Goal: Book appointment/travel/reservation

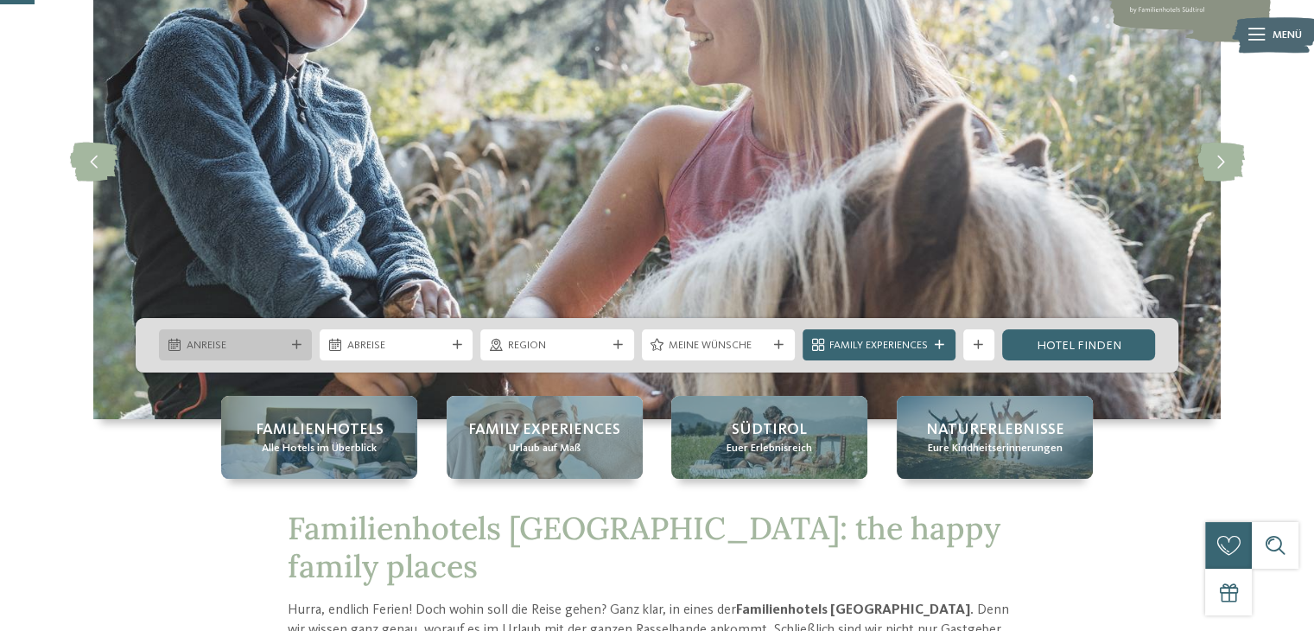
click at [278, 352] on span "Anreise" at bounding box center [236, 346] width 98 height 16
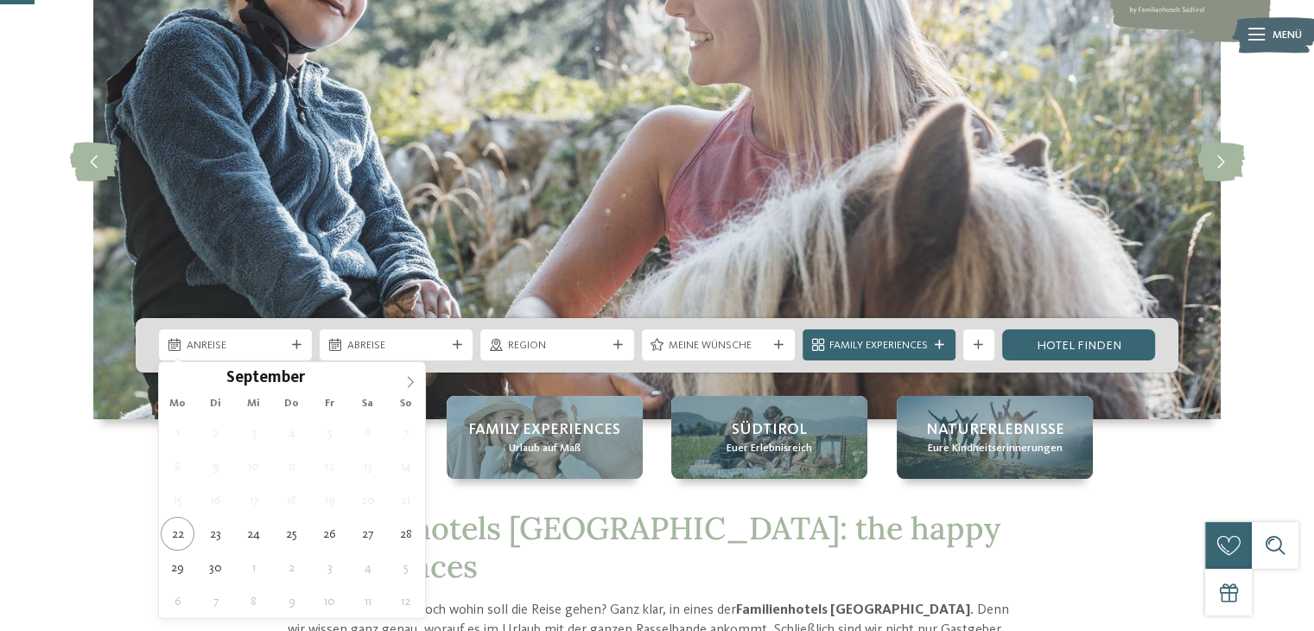
click at [403, 381] on span at bounding box center [410, 376] width 29 height 29
click at [404, 381] on icon at bounding box center [410, 382] width 12 height 12
type input "****"
click at [404, 381] on icon at bounding box center [410, 382] width 12 height 12
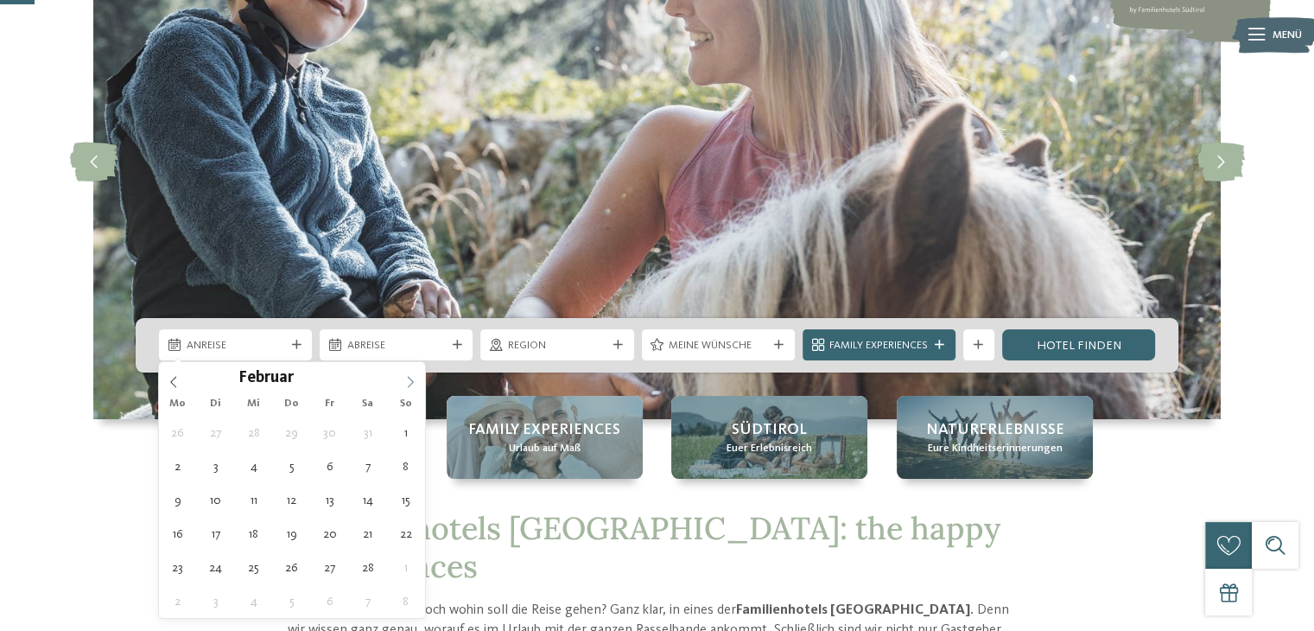
click at [404, 381] on icon at bounding box center [410, 382] width 12 height 12
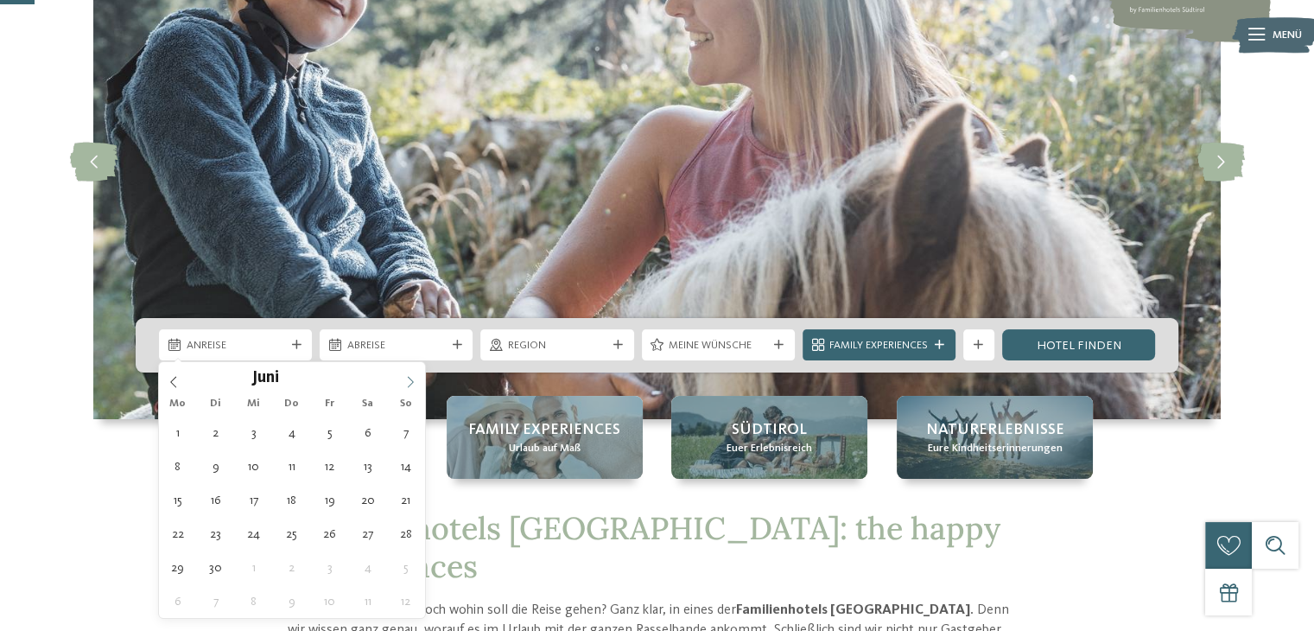
click at [404, 381] on icon at bounding box center [410, 382] width 12 height 12
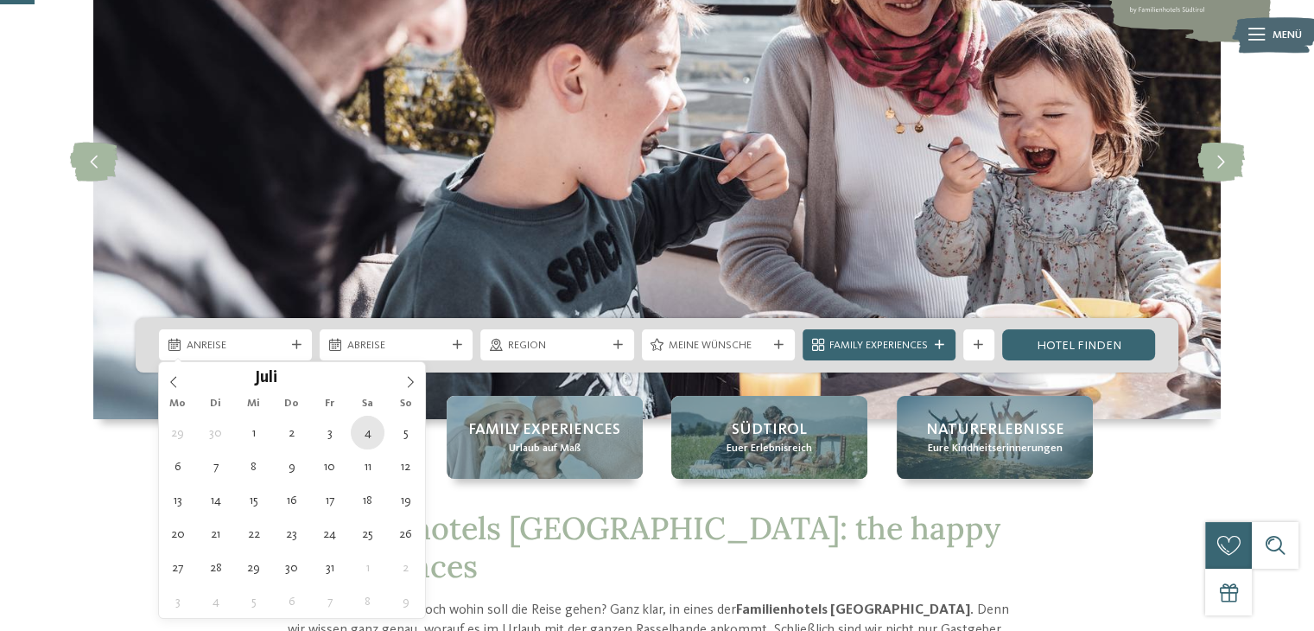
type div "04.07.2026"
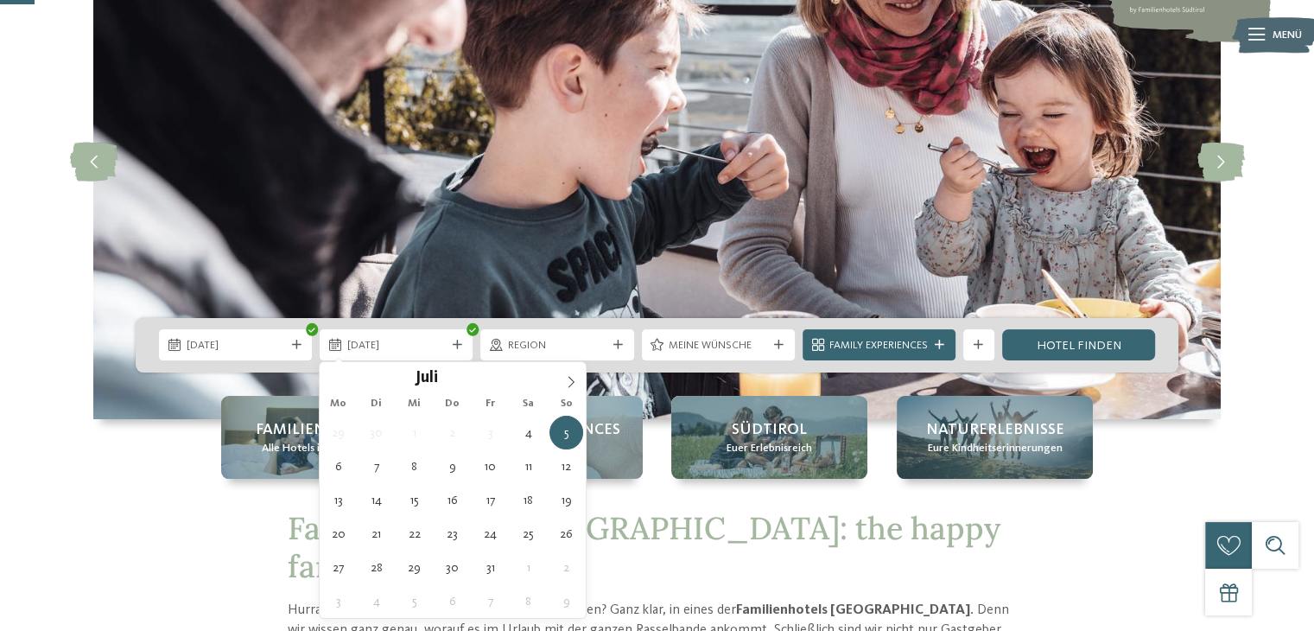
type input "****"
type div "11.07.2026"
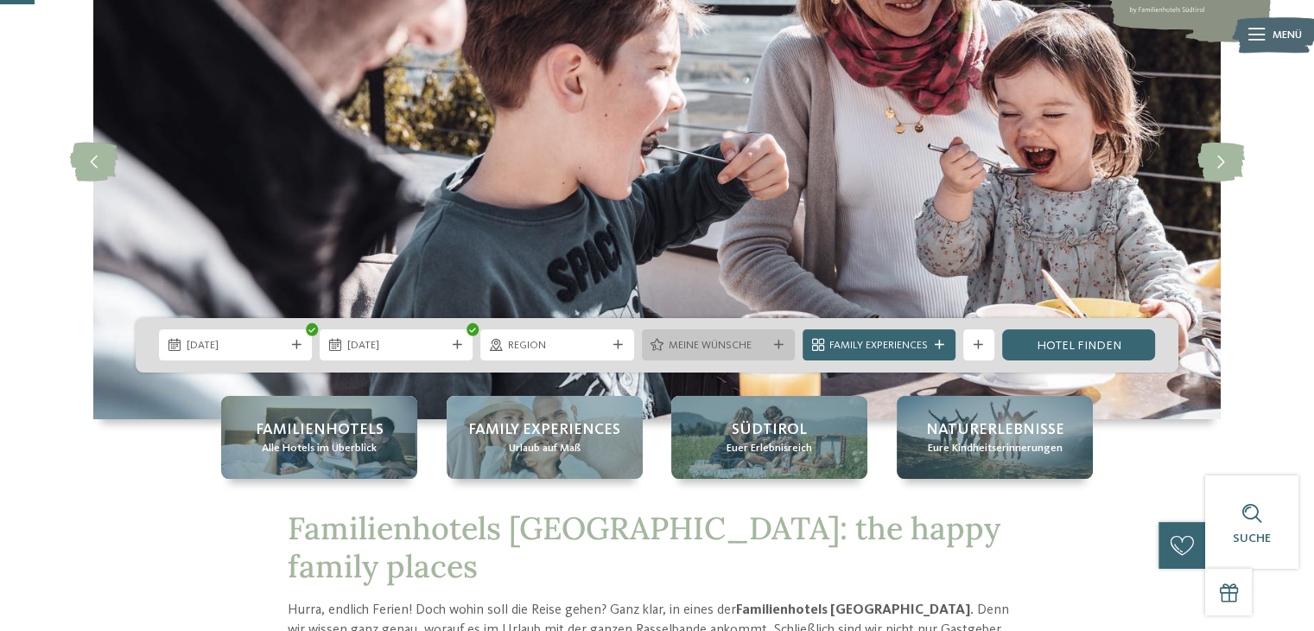
click at [732, 352] on span "Meine Wünsche" at bounding box center [718, 346] width 98 height 16
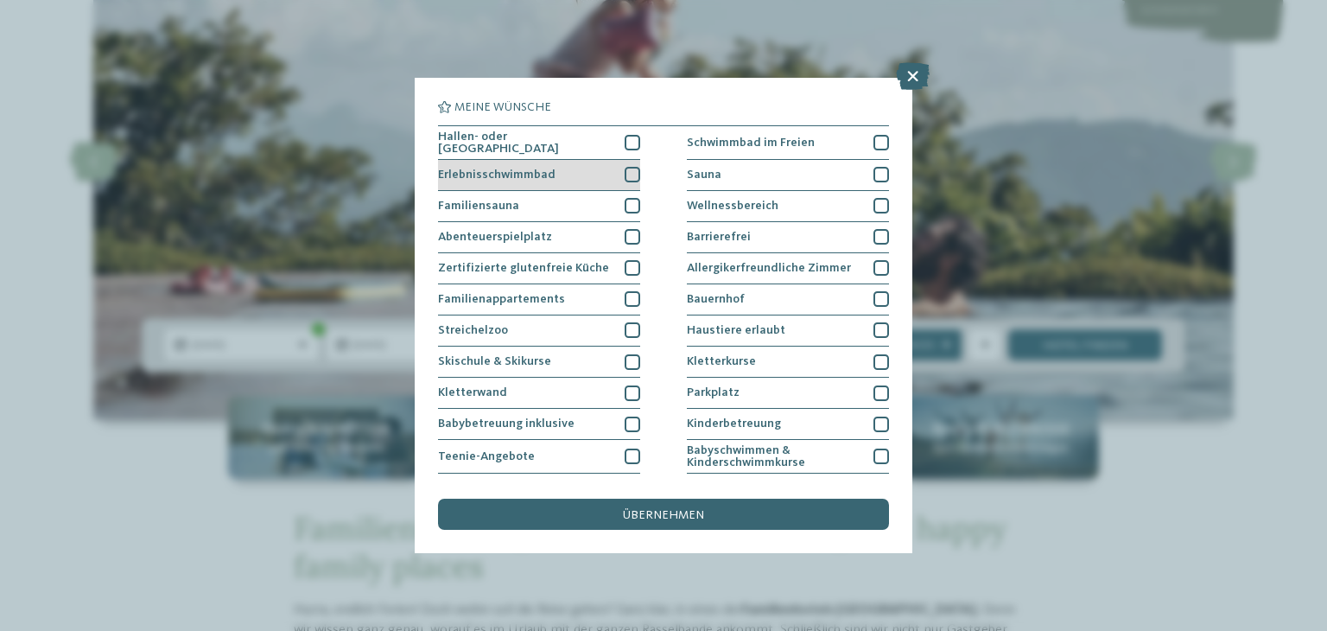
click at [629, 169] on div at bounding box center [633, 175] width 16 height 16
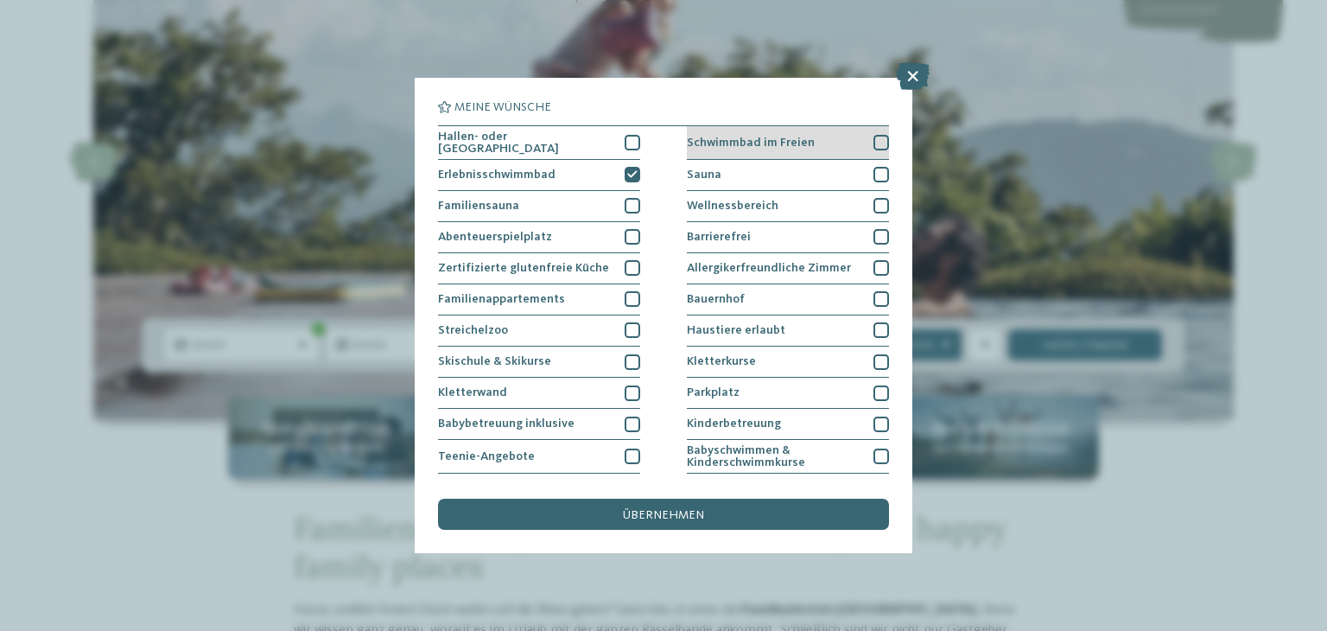
drag, startPoint x: 874, startPoint y: 143, endPoint x: 858, endPoint y: 151, distance: 18.5
click at [873, 143] on div at bounding box center [881, 143] width 16 height 16
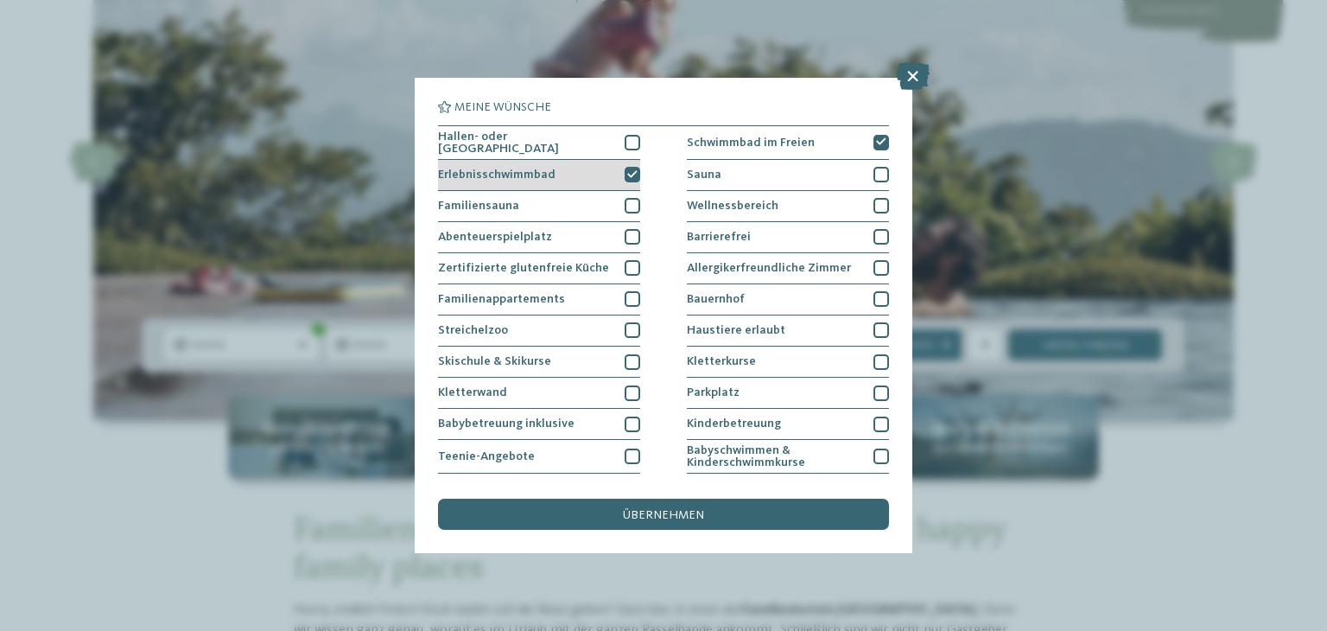
click at [633, 170] on div at bounding box center [633, 175] width 16 height 16
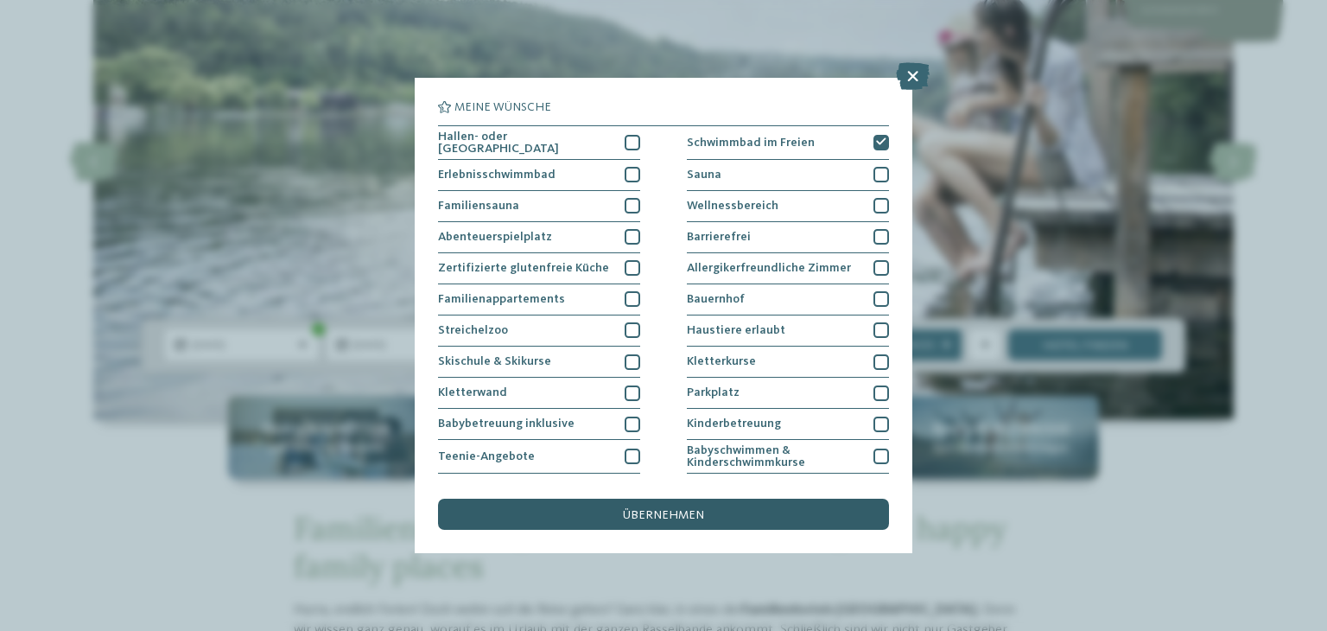
click at [694, 516] on span "übernehmen" at bounding box center [663, 515] width 81 height 12
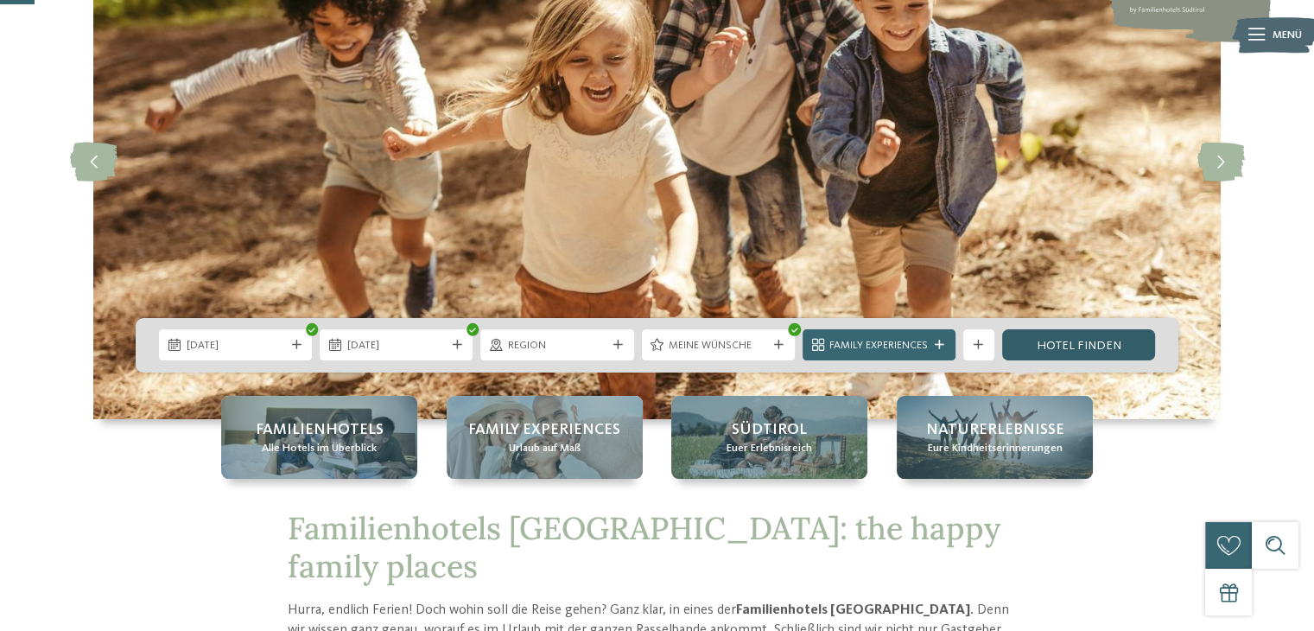
click at [1086, 353] on link "Hotel finden" at bounding box center [1078, 344] width 153 height 31
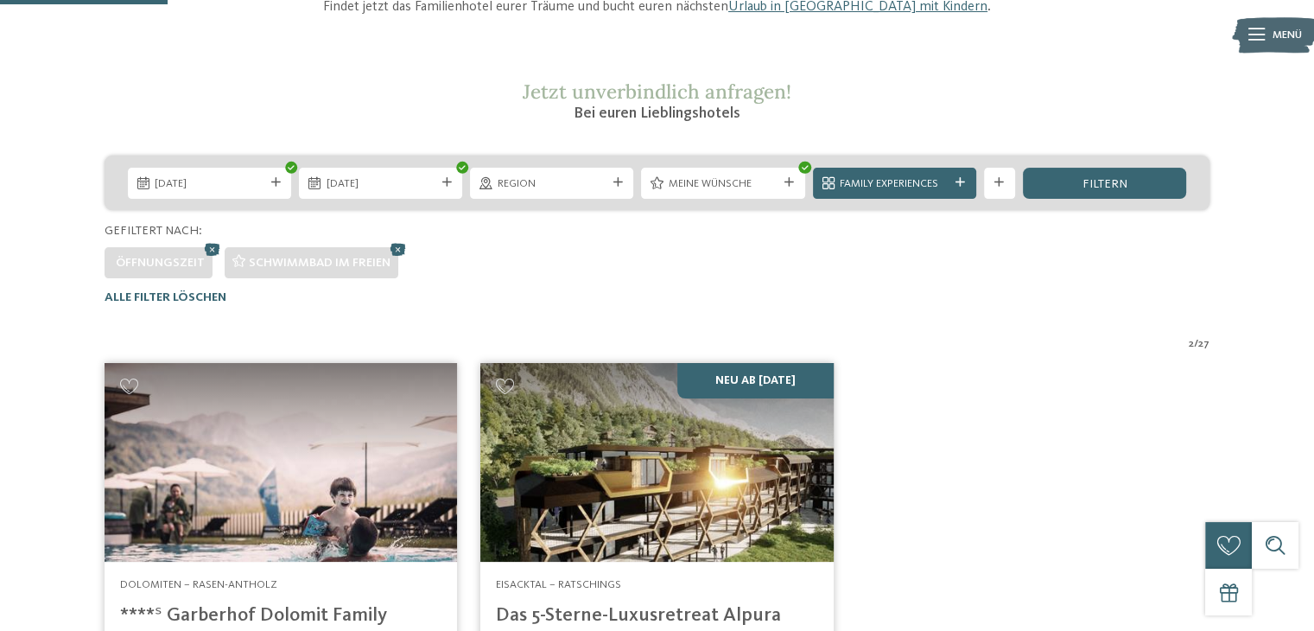
scroll to position [149, 0]
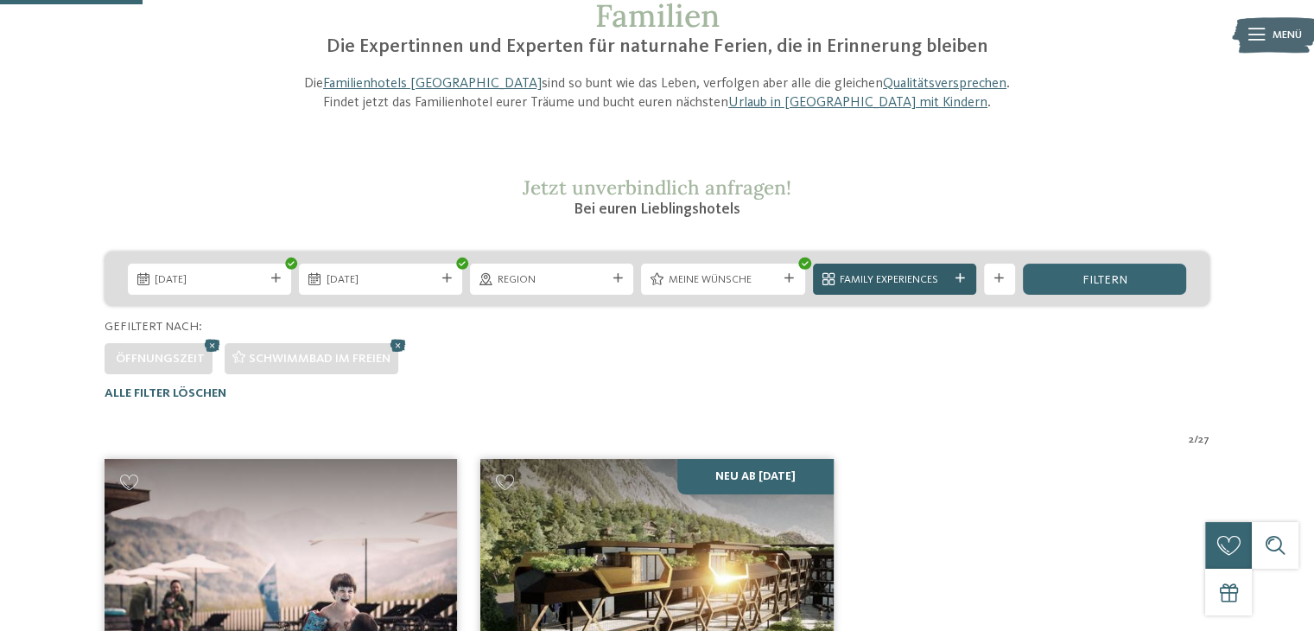
click at [961, 281] on icon at bounding box center [960, 279] width 10 height 10
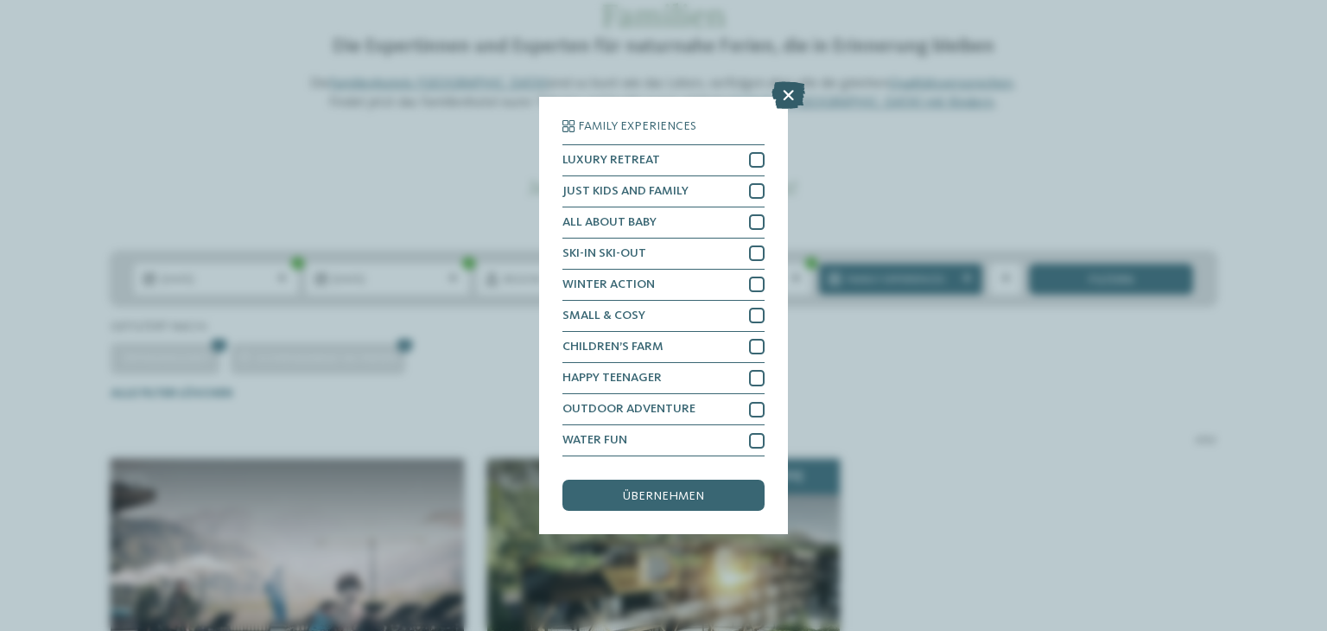
click at [791, 97] on icon at bounding box center [788, 95] width 34 height 28
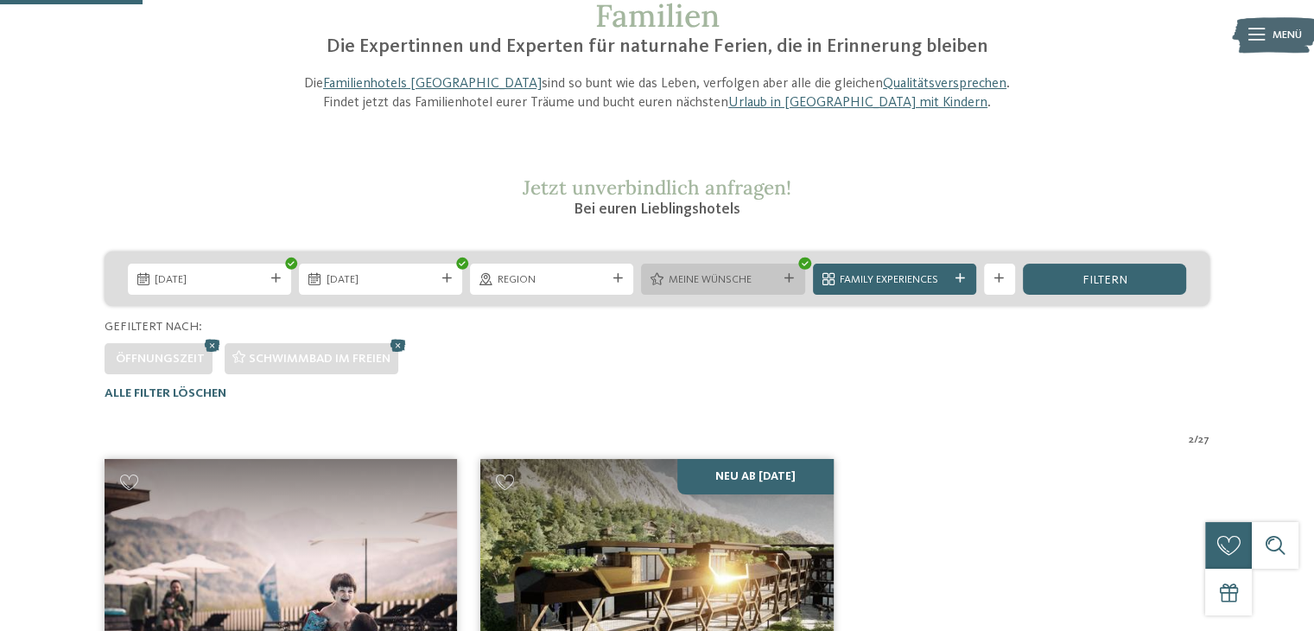
click at [795, 275] on div at bounding box center [790, 279] width 16 height 10
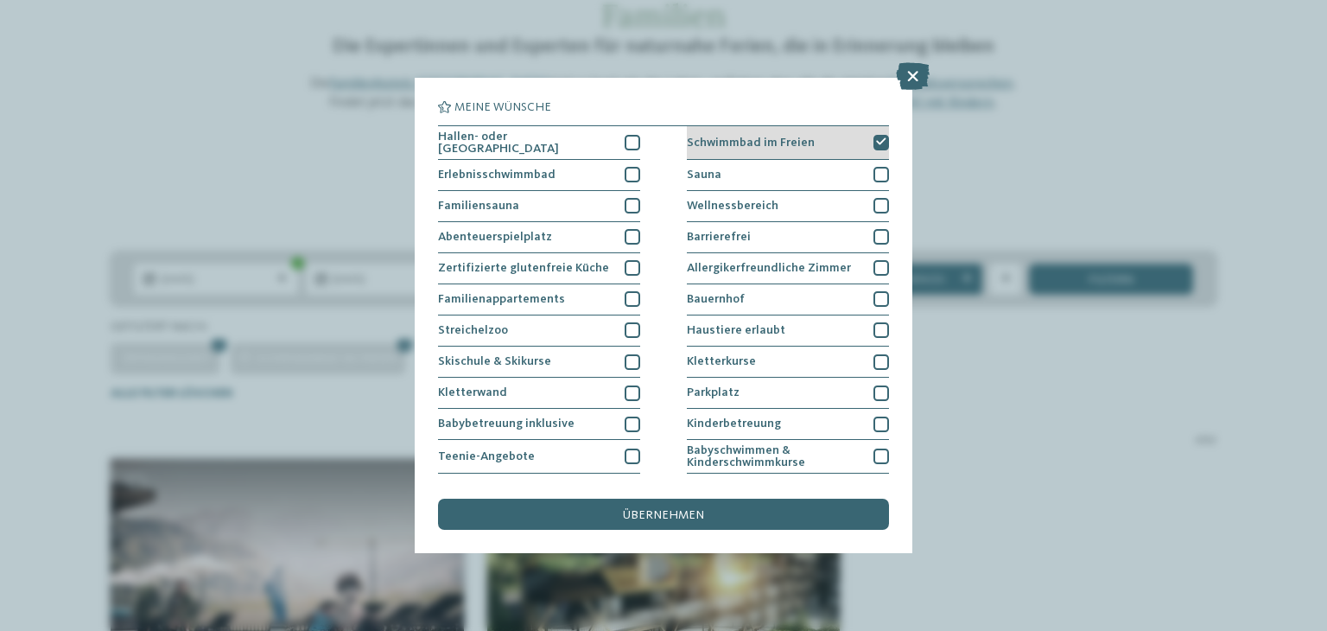
click at [878, 142] on div at bounding box center [881, 143] width 16 height 16
click at [922, 77] on icon at bounding box center [913, 76] width 34 height 28
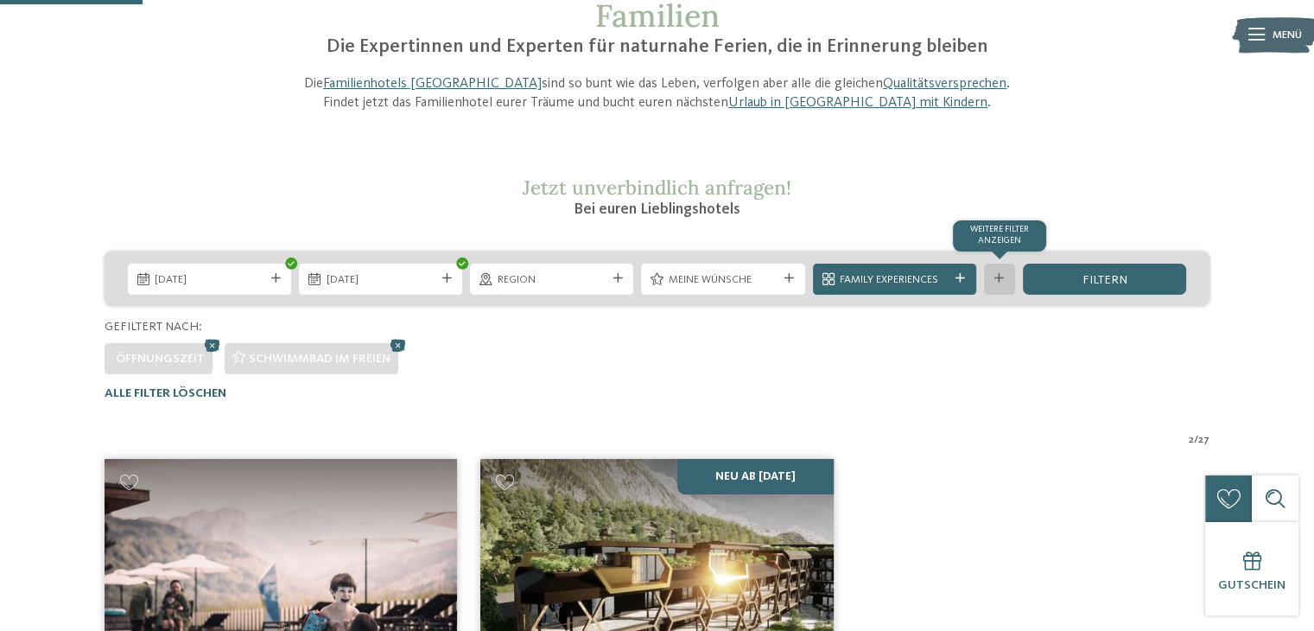
click at [988, 286] on div "Weitere Filter anzeigen" at bounding box center [999, 278] width 31 height 31
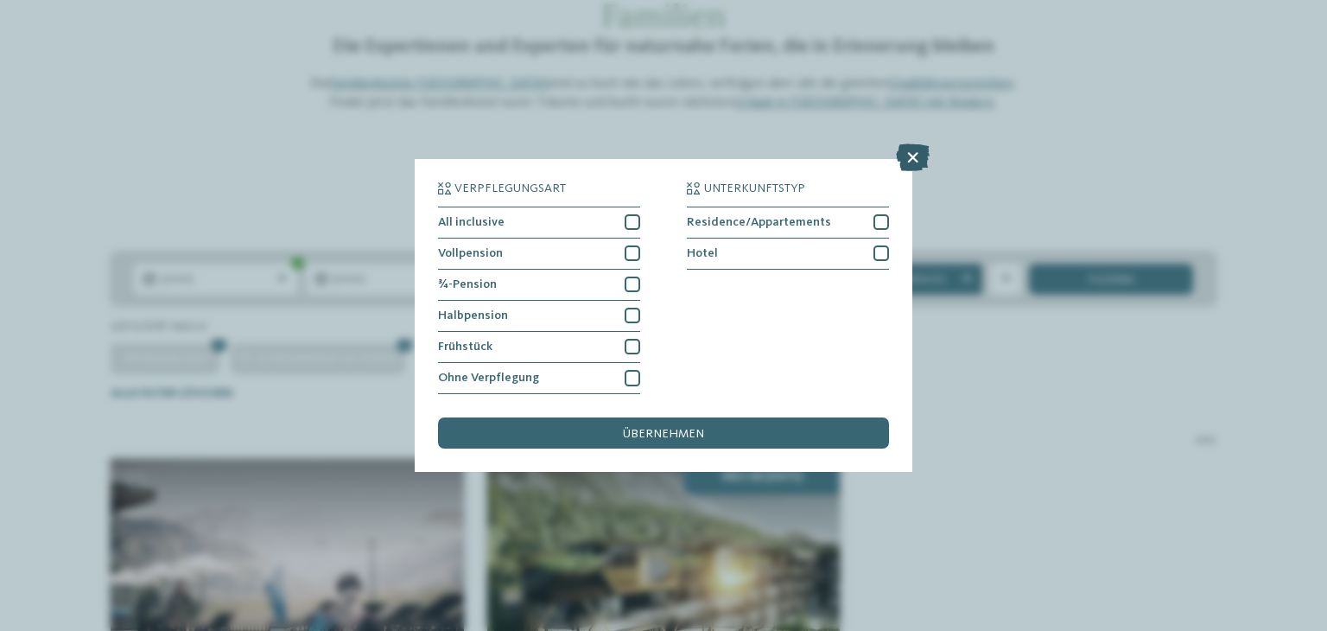
click at [915, 162] on icon at bounding box center [913, 157] width 34 height 28
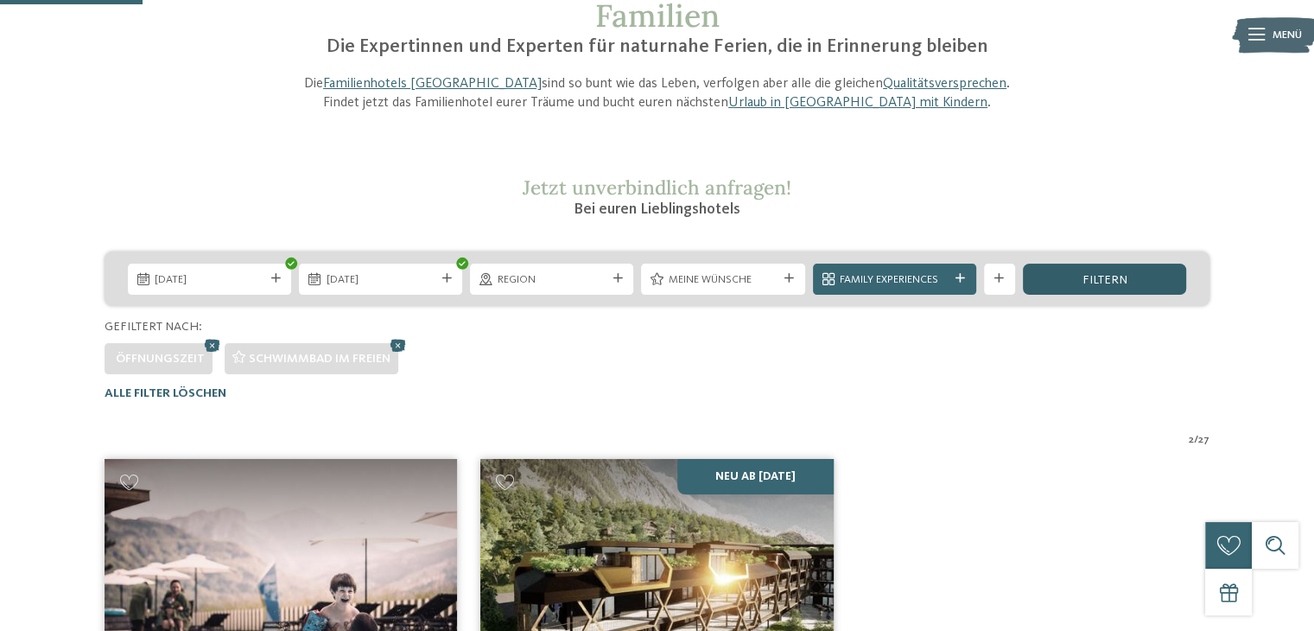
click at [1102, 284] on div "filtern" at bounding box center [1104, 278] width 163 height 31
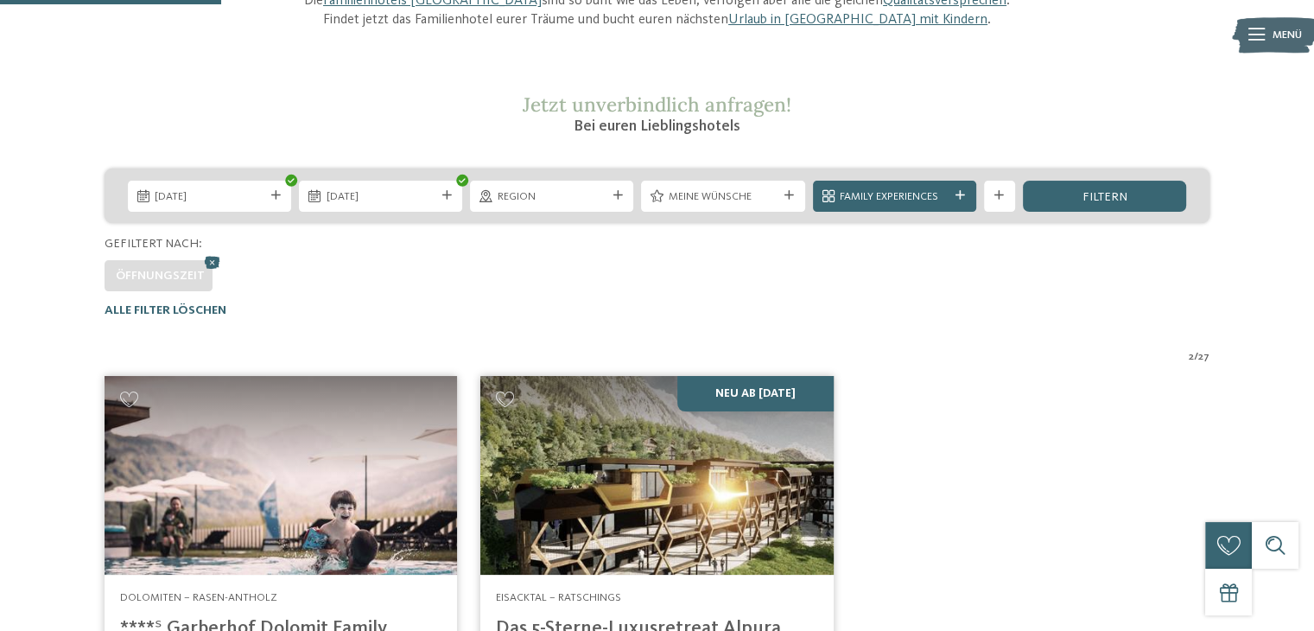
scroll to position [0, 0]
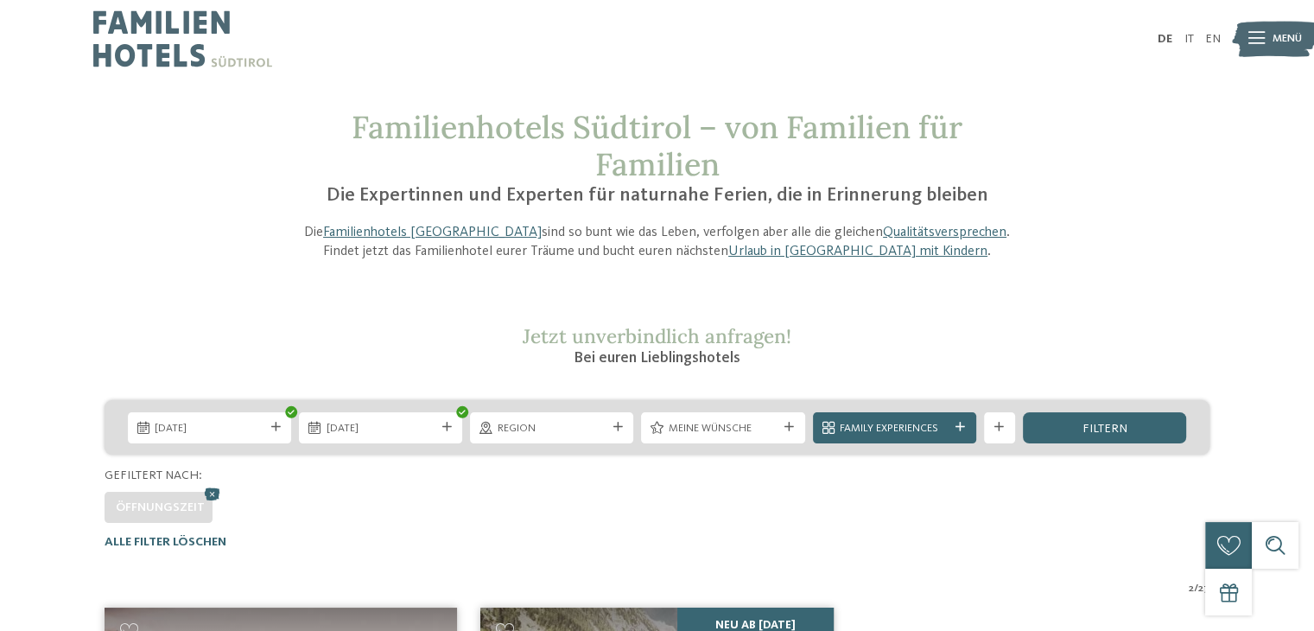
click at [166, 52] on img at bounding box center [182, 39] width 179 height 78
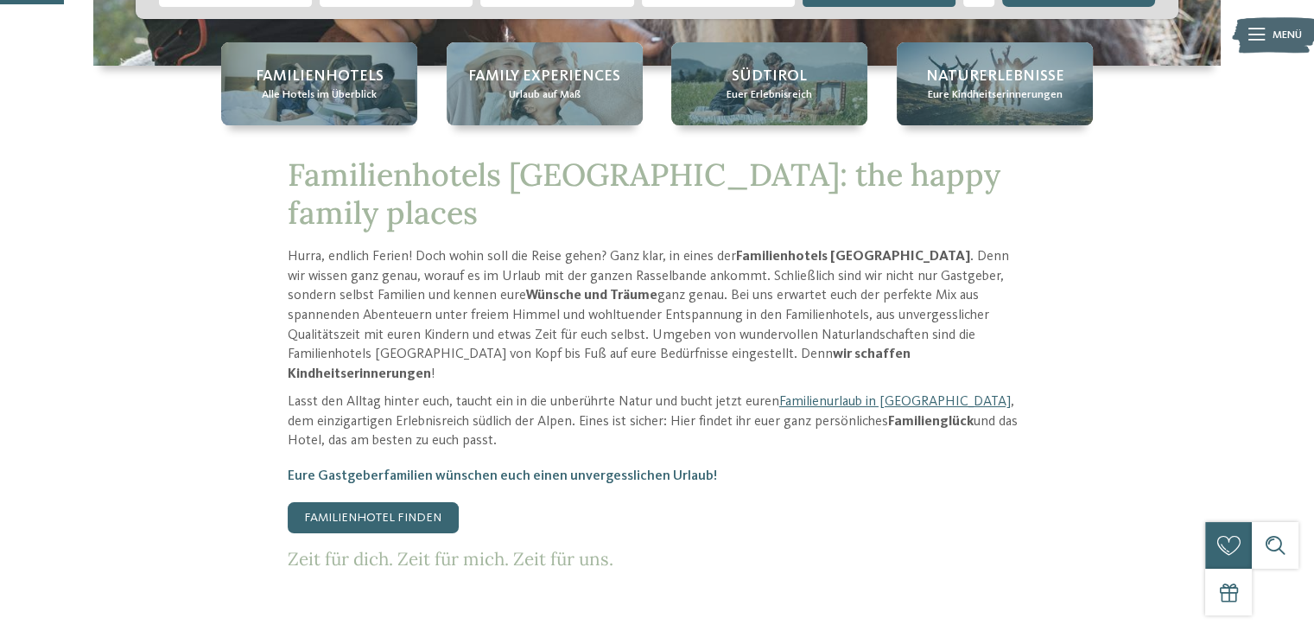
scroll to position [346, 0]
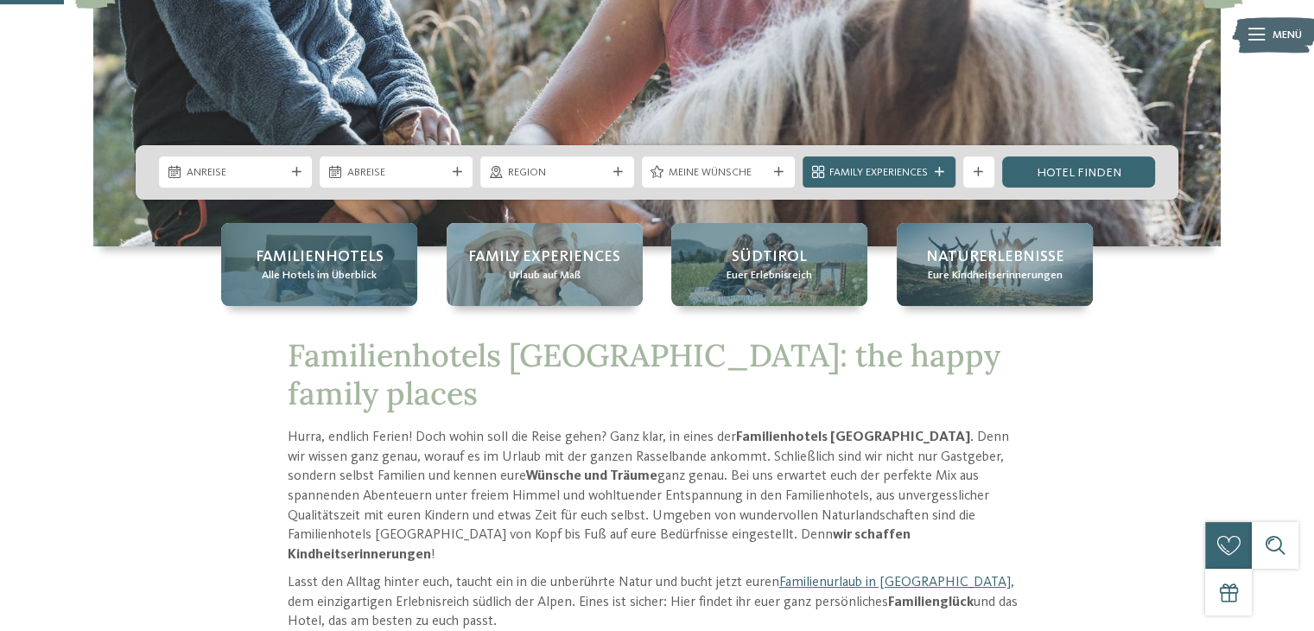
click at [333, 244] on div "Familienhotels Alle Hotels im Überblick" at bounding box center [319, 264] width 196 height 83
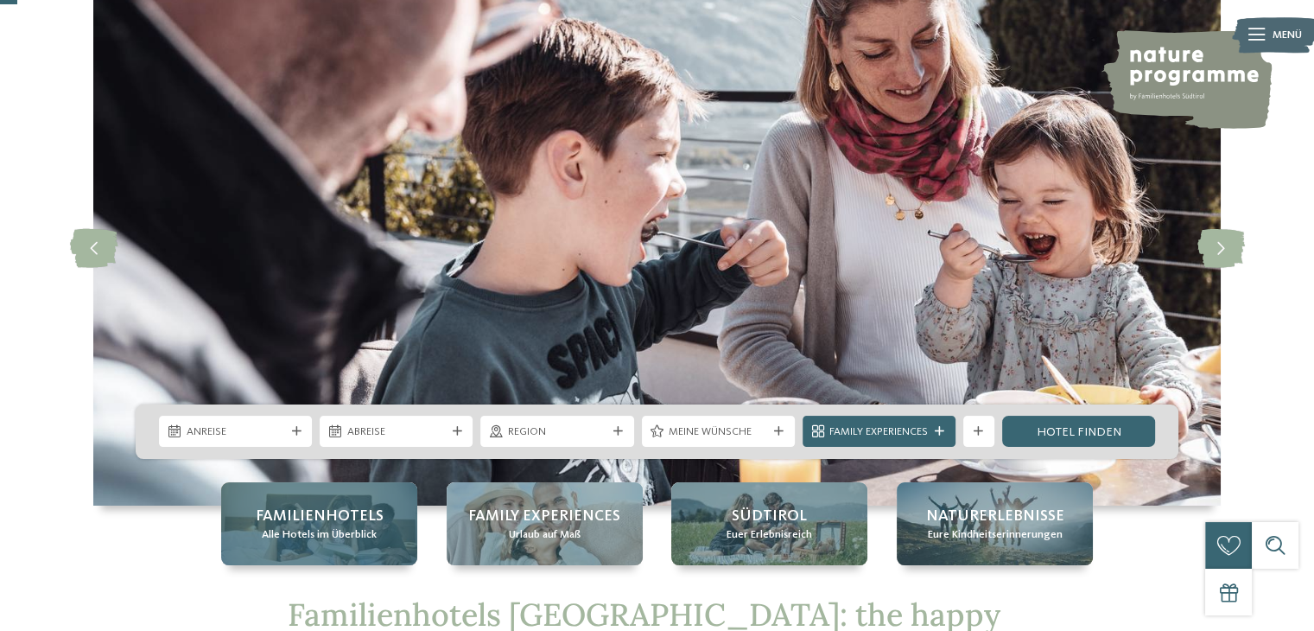
scroll to position [86, 0]
click at [316, 519] on span "Familienhotels" at bounding box center [320, 516] width 128 height 22
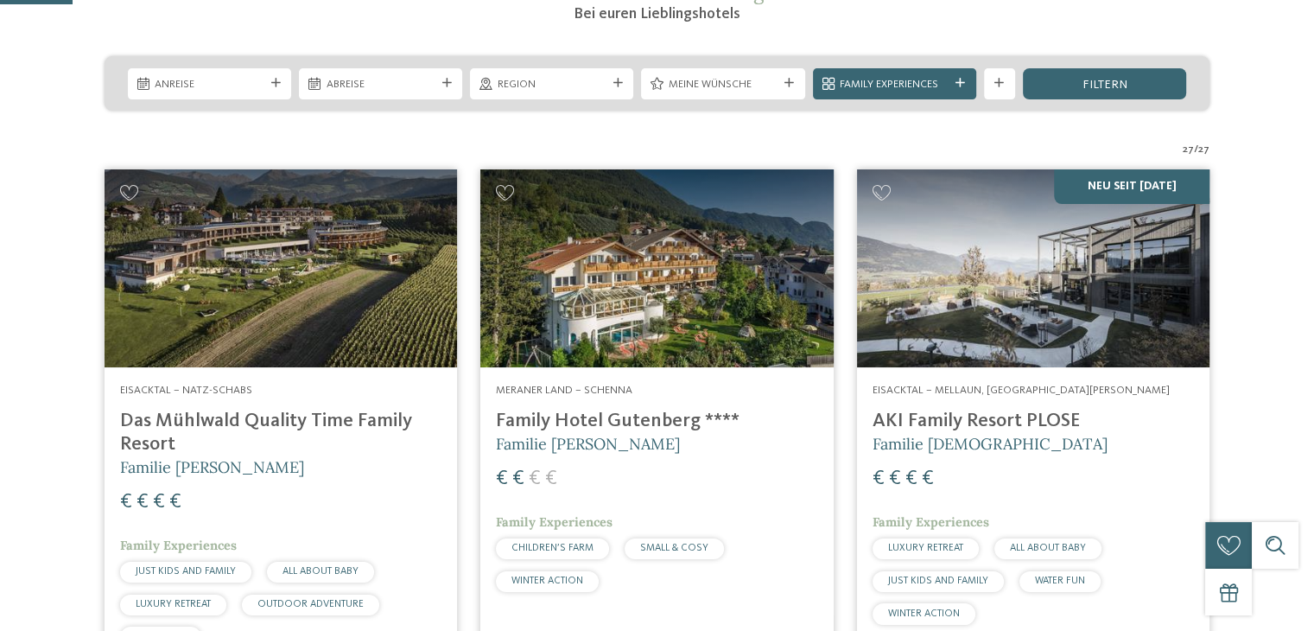
scroll to position [346, 0]
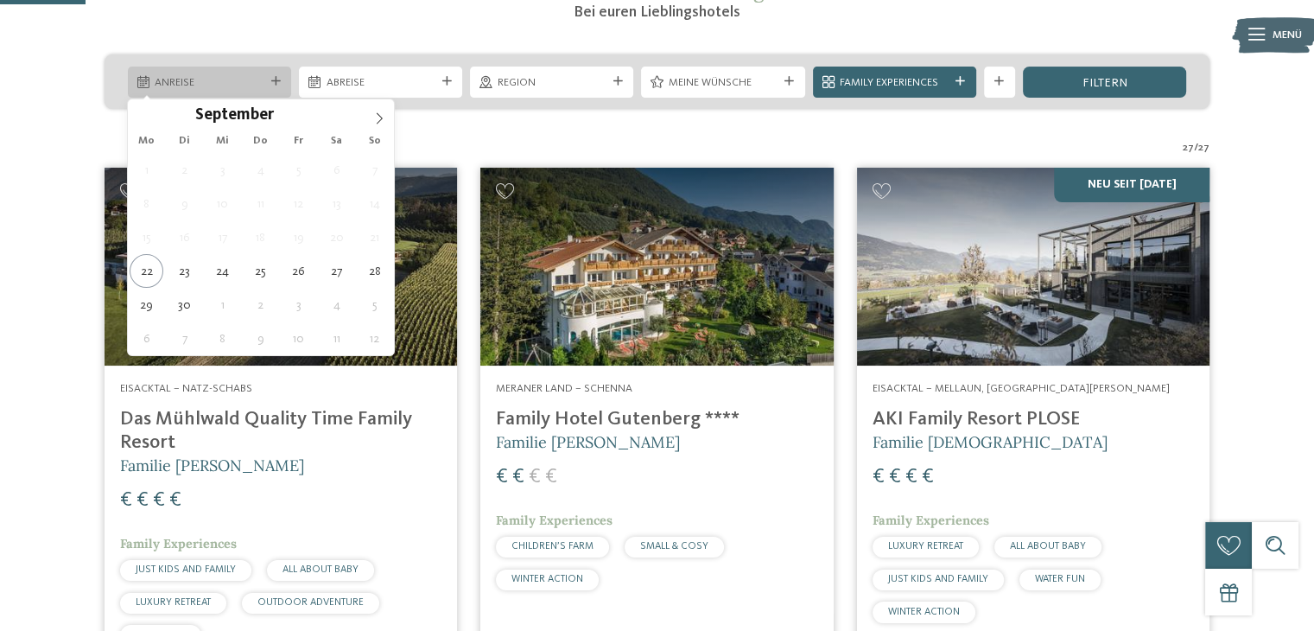
click at [231, 73] on div "Anreise" at bounding box center [209, 82] width 163 height 31
click at [379, 114] on icon at bounding box center [379, 118] width 12 height 12
type input "****"
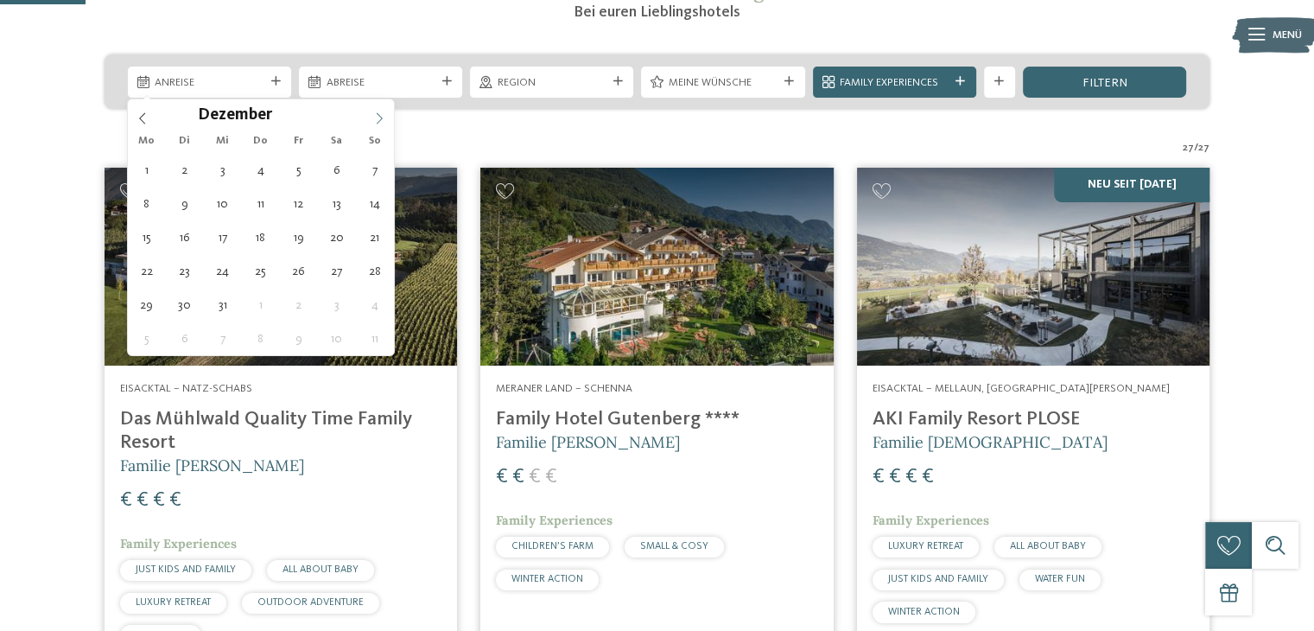
click at [379, 114] on icon at bounding box center [379, 118] width 12 height 12
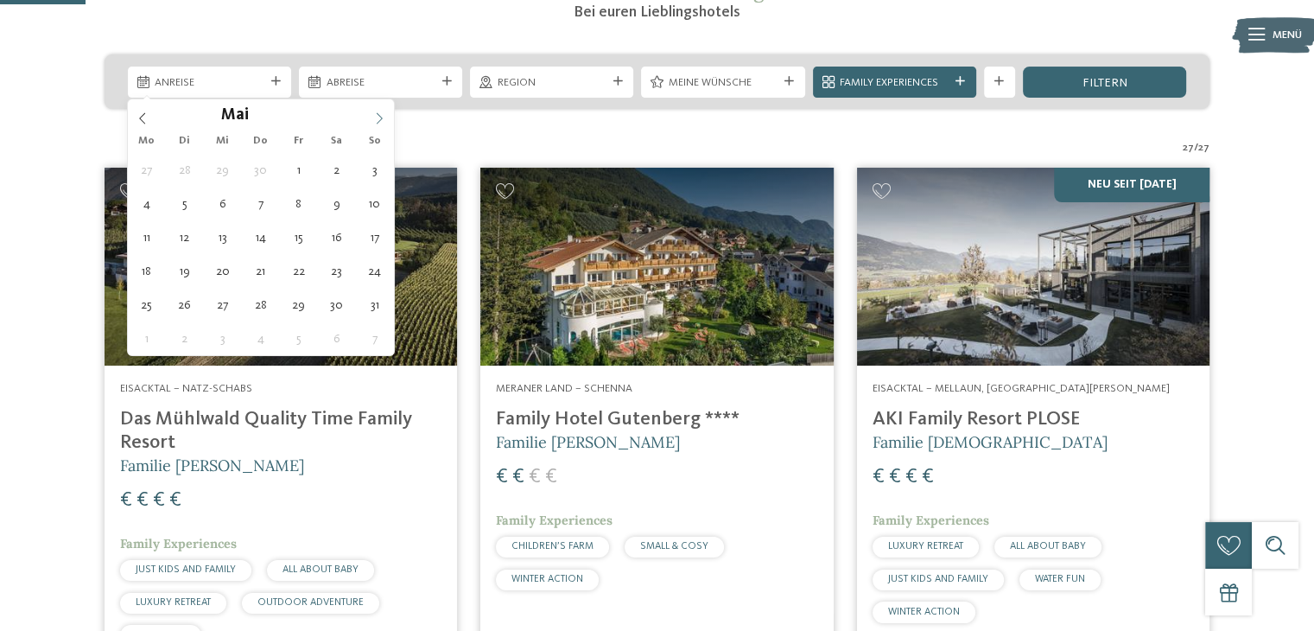
click at [379, 114] on icon at bounding box center [379, 118] width 12 height 12
type div "04.07.2026"
type input "****"
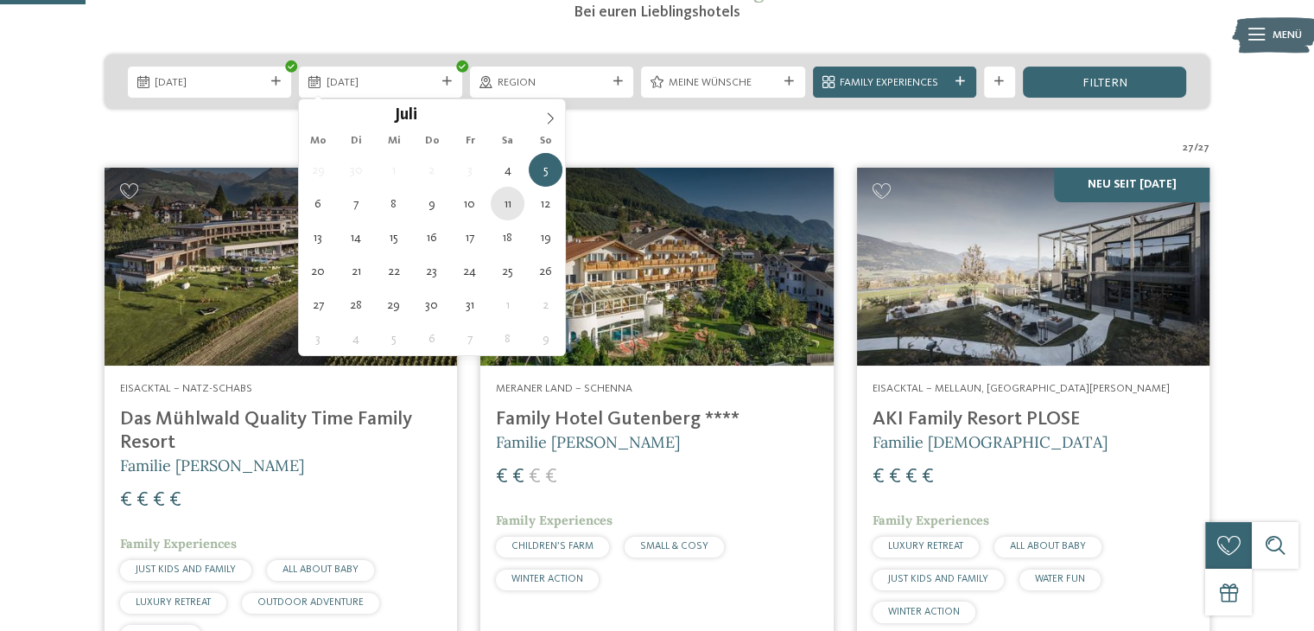
type div "11.07.2026"
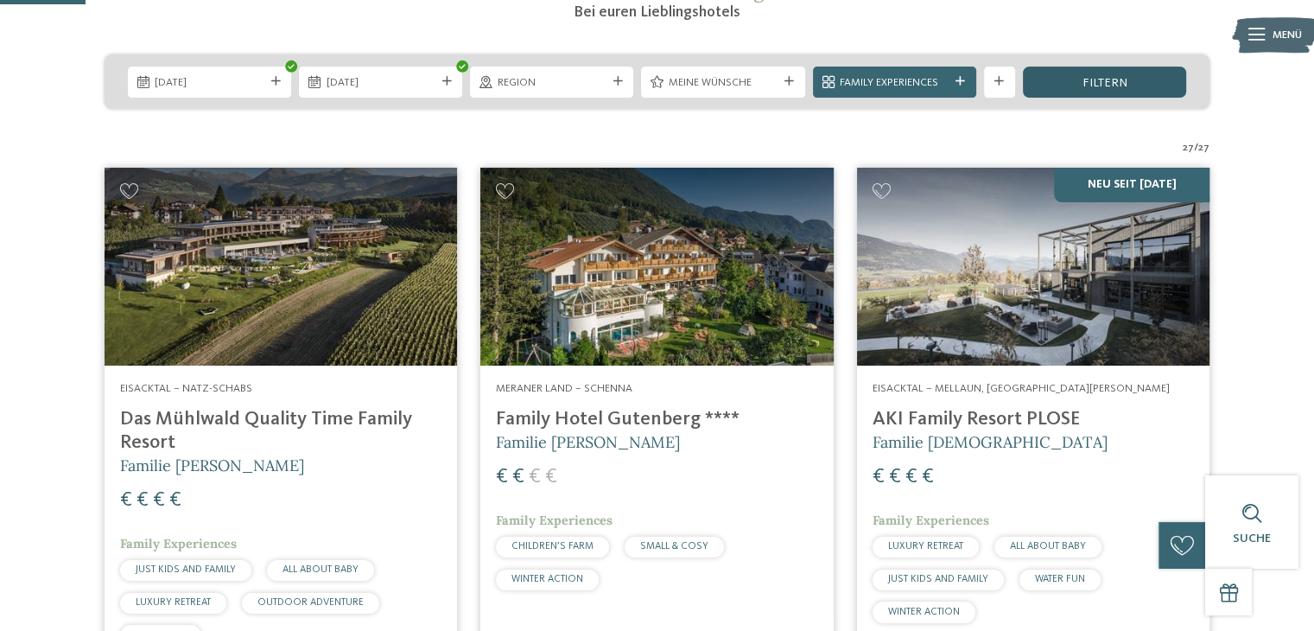
click at [1119, 91] on div "filtern" at bounding box center [1104, 82] width 163 height 31
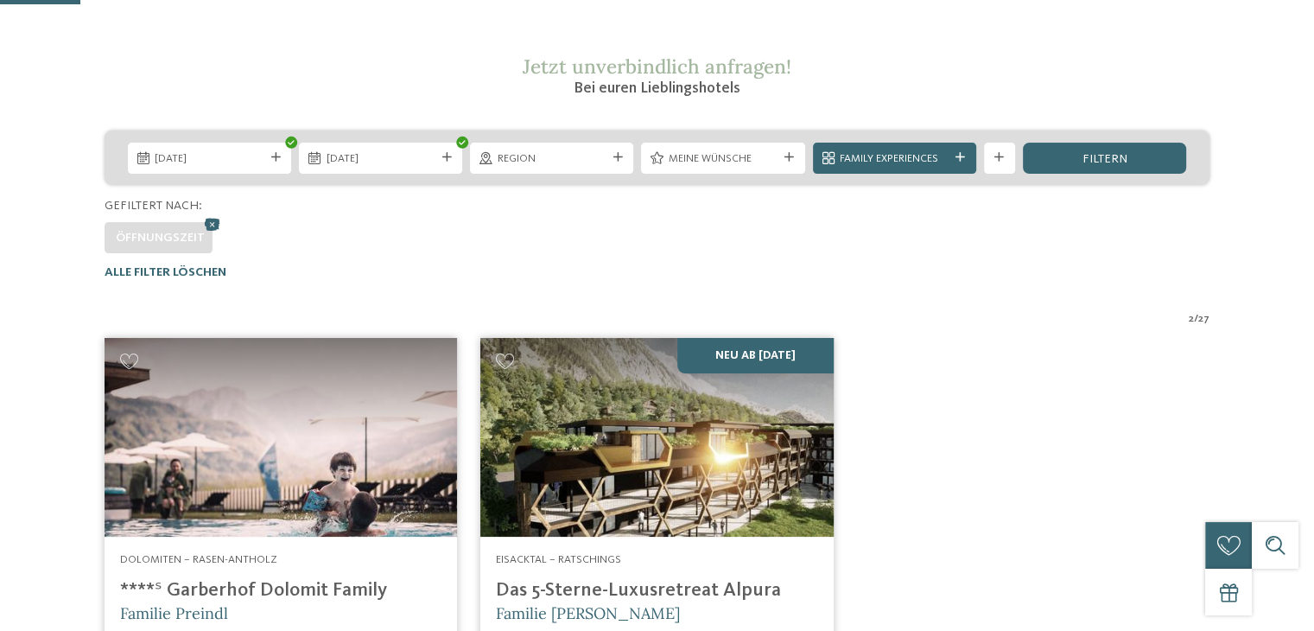
scroll to position [68, 0]
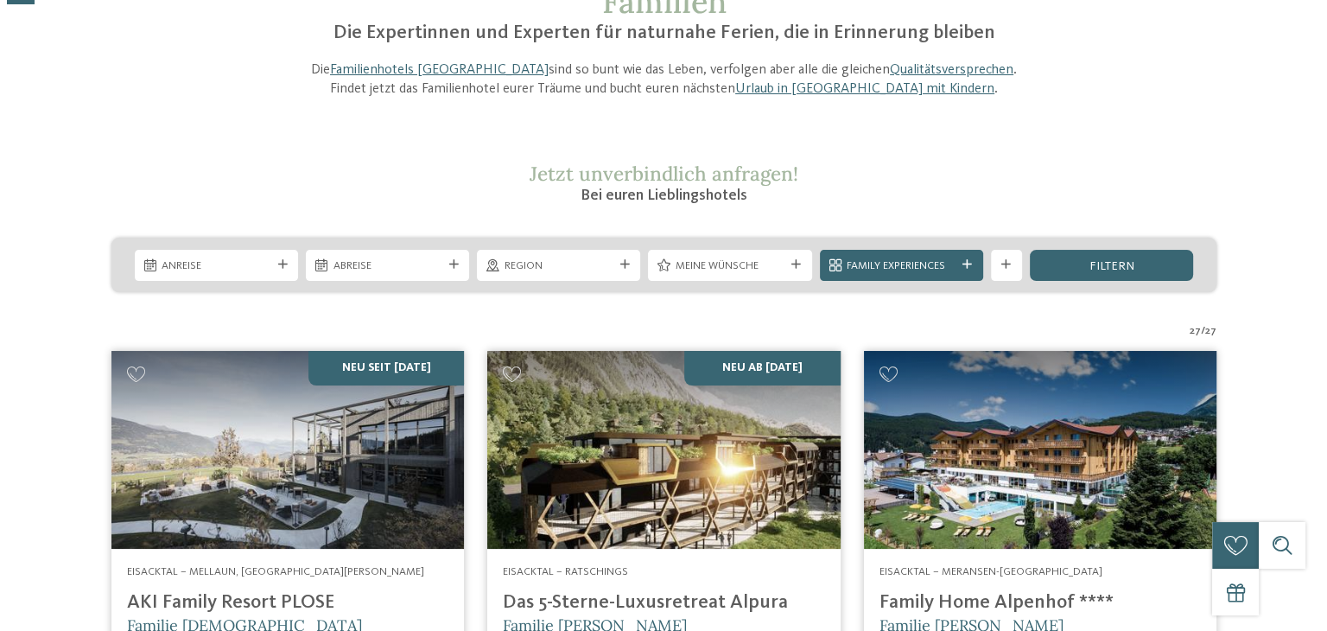
scroll to position [173, 0]
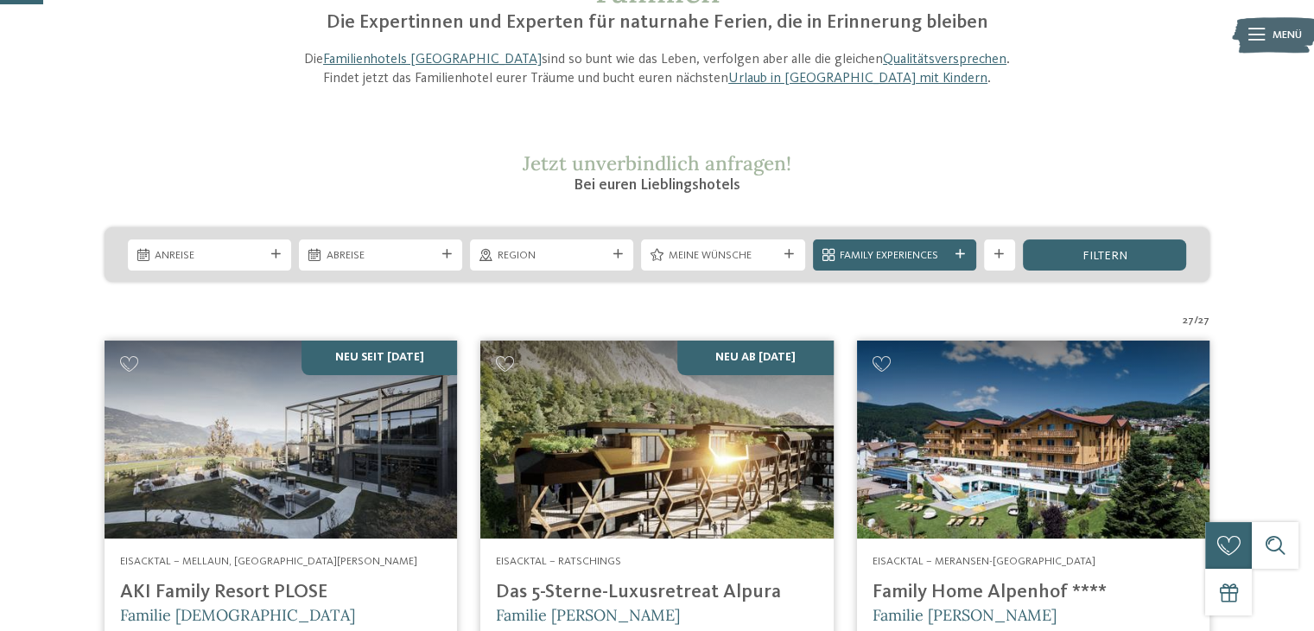
click at [1268, 40] on img at bounding box center [1275, 35] width 86 height 43
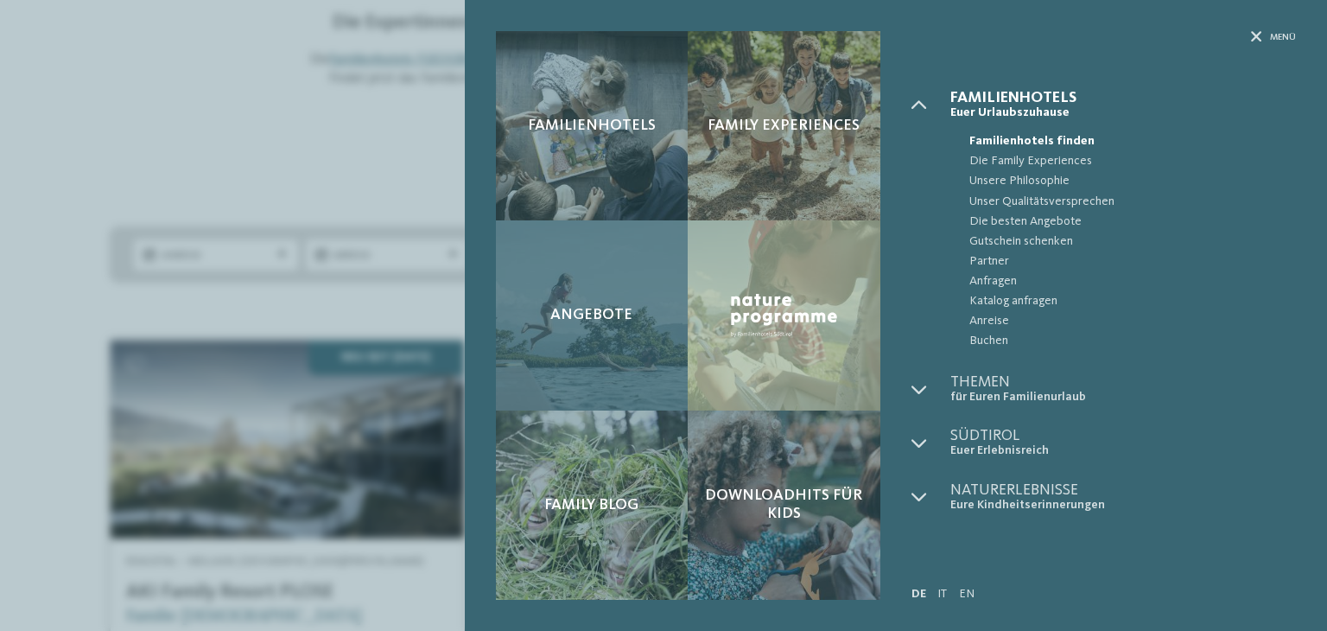
click at [595, 323] on span "Angebote" at bounding box center [591, 315] width 82 height 19
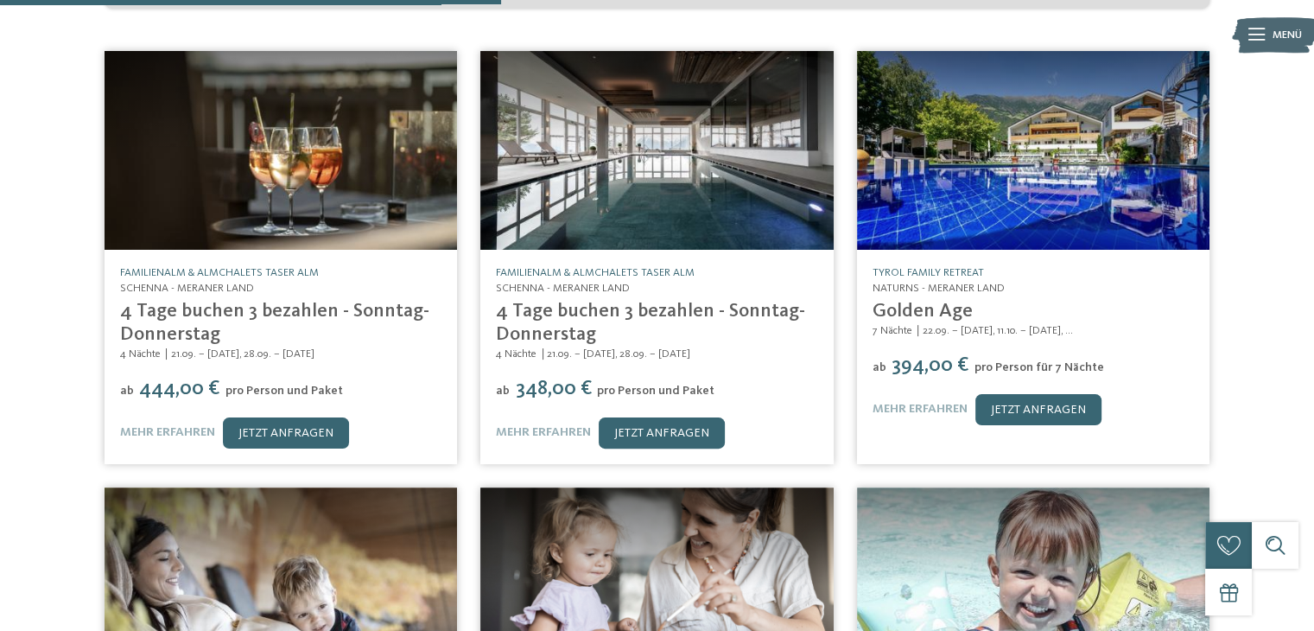
scroll to position [605, 0]
